Goal: Task Accomplishment & Management: Use online tool/utility

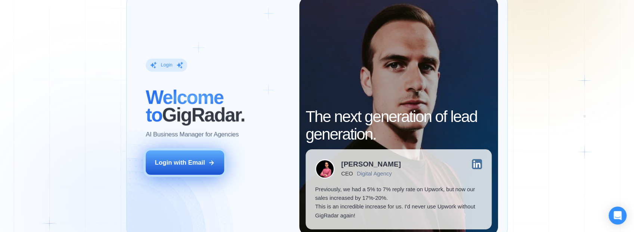
click at [215, 169] on button "Login with Email" at bounding box center [185, 162] width 78 height 25
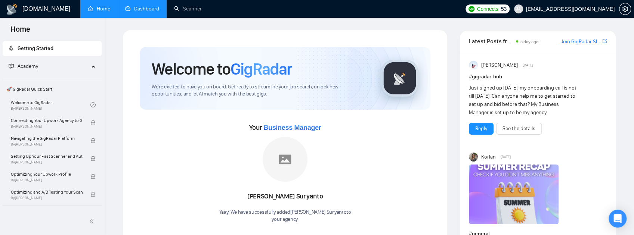
click at [148, 10] on link "Dashboard" at bounding box center [142, 9] width 34 height 6
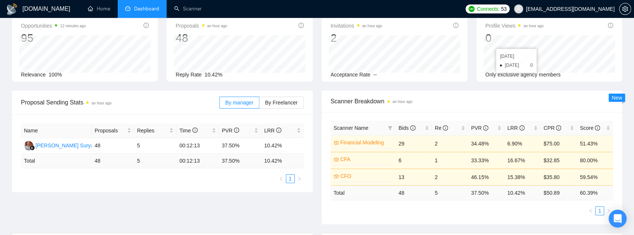
scroll to position [99, 0]
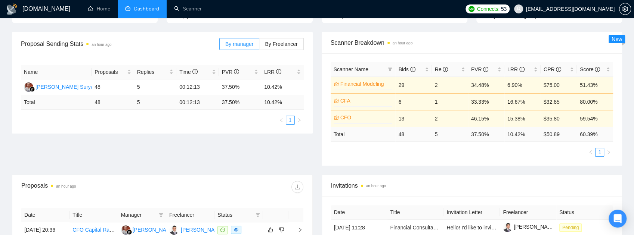
click at [364, 81] on link "Financial Modeling" at bounding box center [365, 84] width 51 height 8
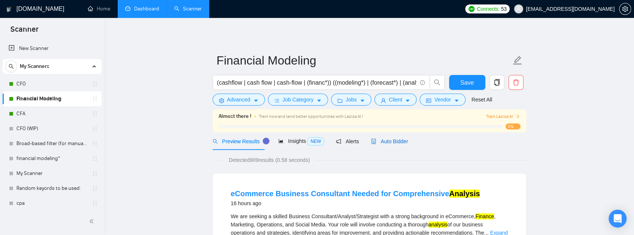
click at [387, 142] on span "Auto Bidder" at bounding box center [389, 142] width 37 height 6
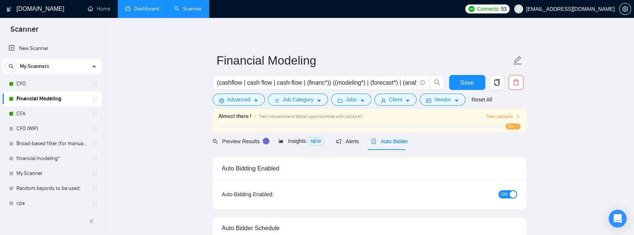
checkbox input "true"
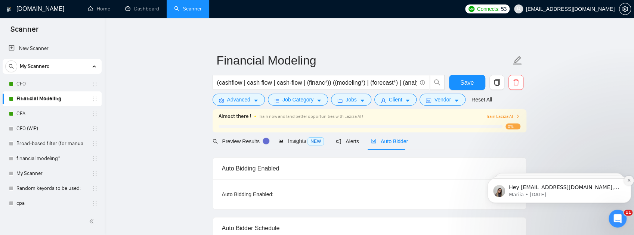
click at [630, 180] on icon "Dismiss notification" at bounding box center [629, 181] width 4 height 4
click at [629, 181] on icon "Dismiss notification" at bounding box center [629, 181] width 4 height 4
click at [629, 181] on icon "Dismiss notification" at bounding box center [628, 180] width 3 height 3
